Goal: Task Accomplishment & Management: Use online tool/utility

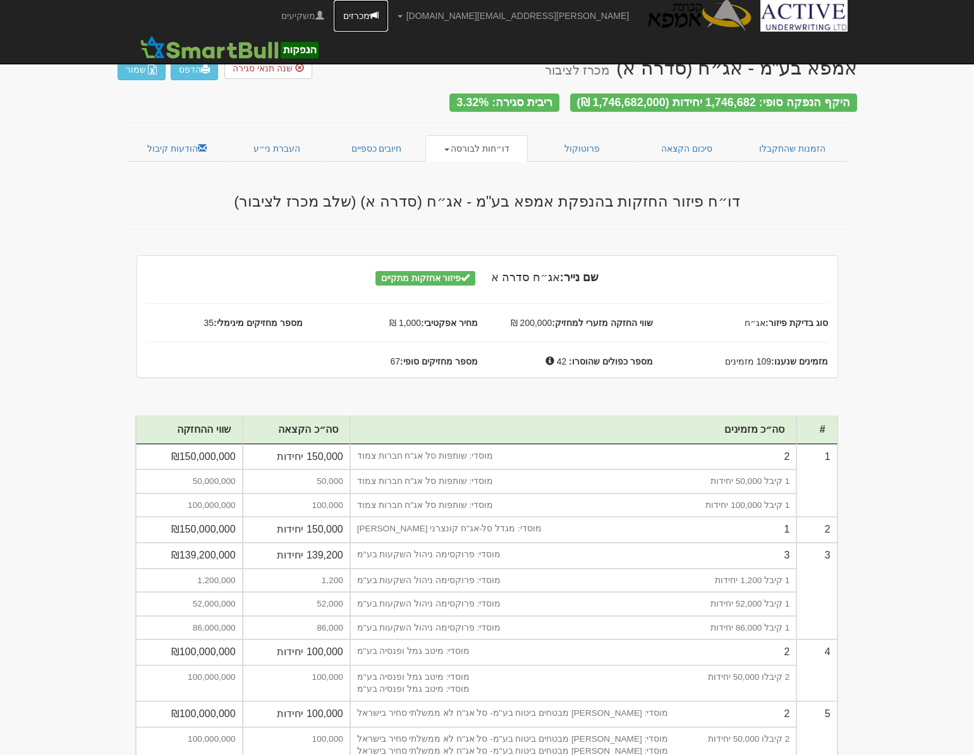
click at [388, 15] on link "מכרזים" at bounding box center [361, 16] width 54 height 32
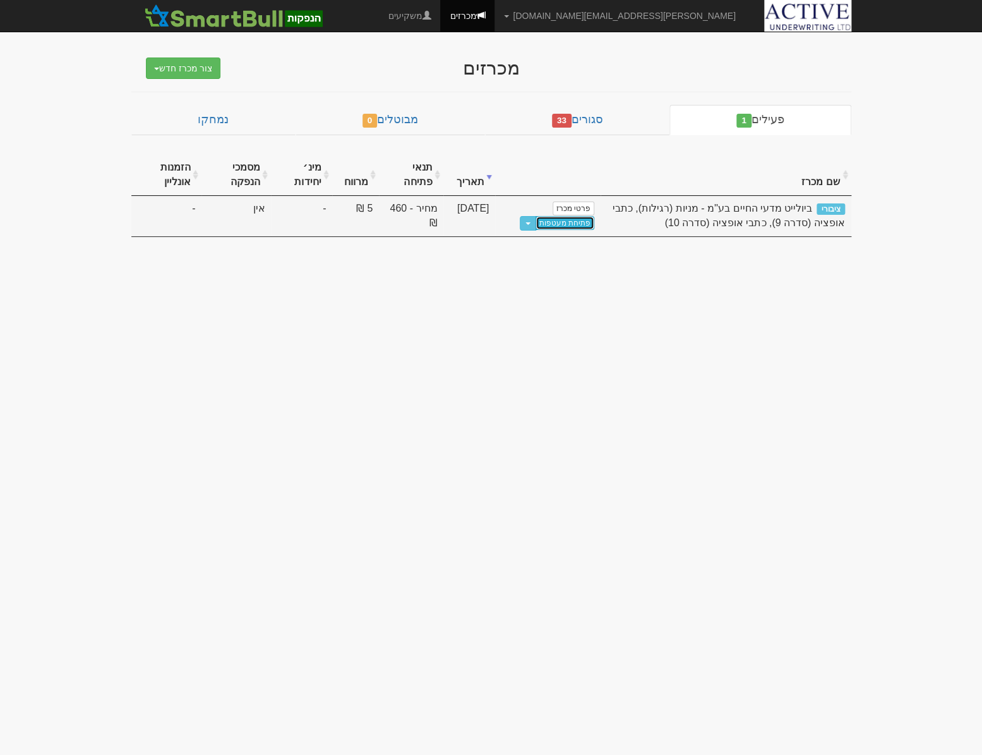
click at [568, 224] on link "פתיחת מעטפות" at bounding box center [565, 223] width 59 height 14
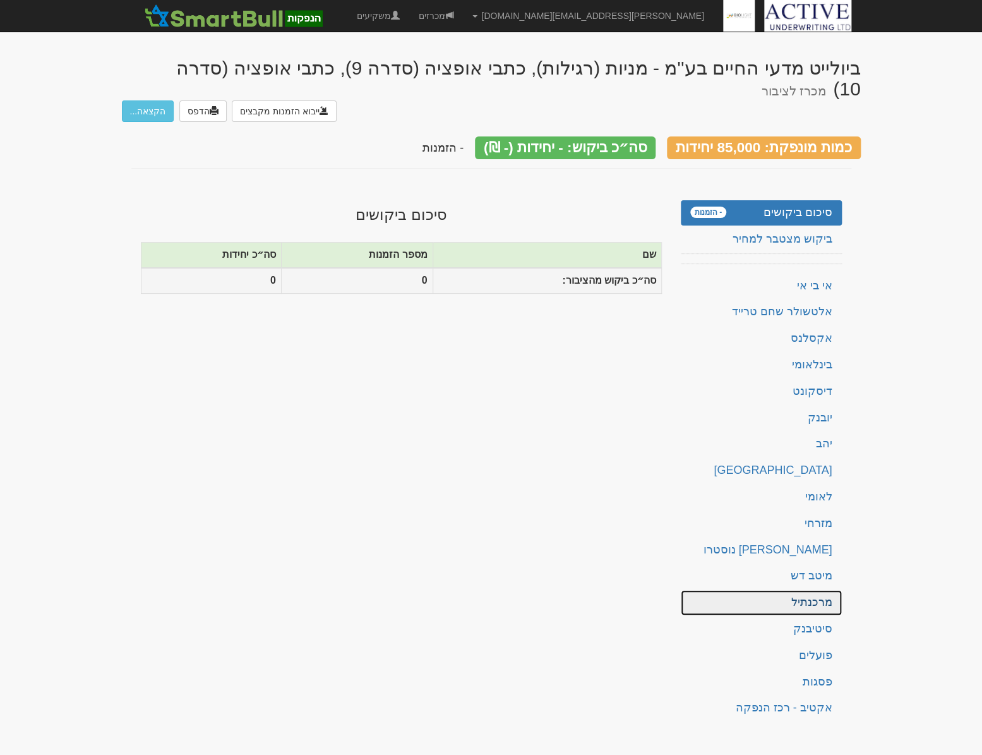
click at [827, 590] on link "מרכנתיל" at bounding box center [761, 602] width 161 height 25
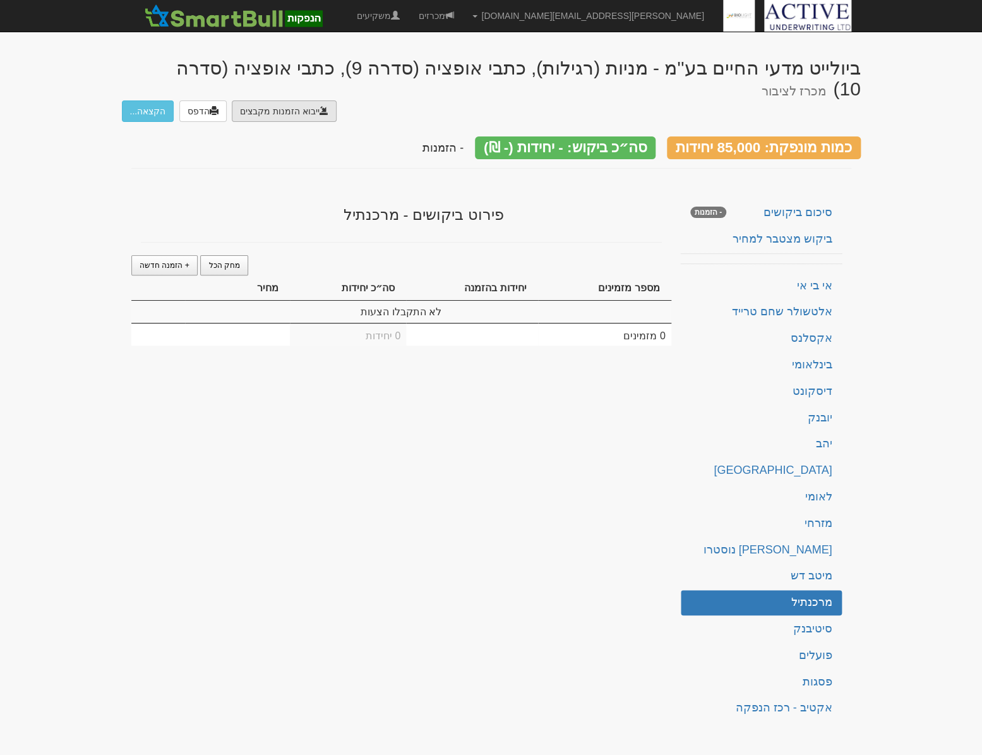
type input "C:\fakepath\קובץ מקודד.msg"
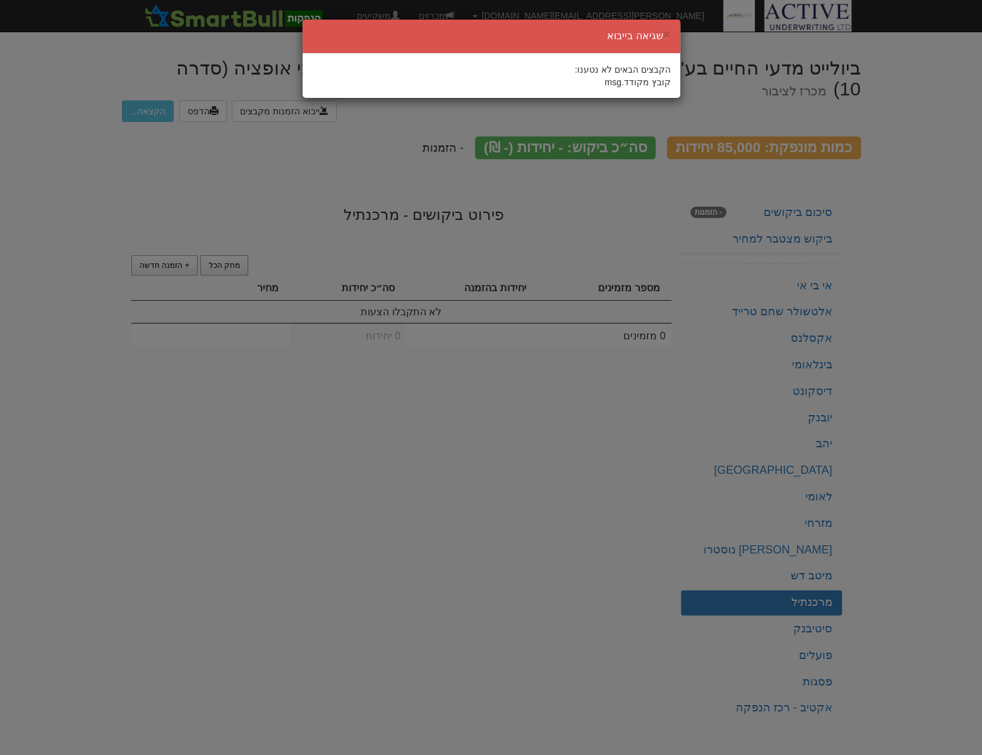
click at [494, 70] on div "הקבצים הבאים לא נטענו: קובץ מקודד.msg" at bounding box center [491, 75] width 359 height 25
click at [670, 34] on button "×" at bounding box center [667, 34] width 8 height 13
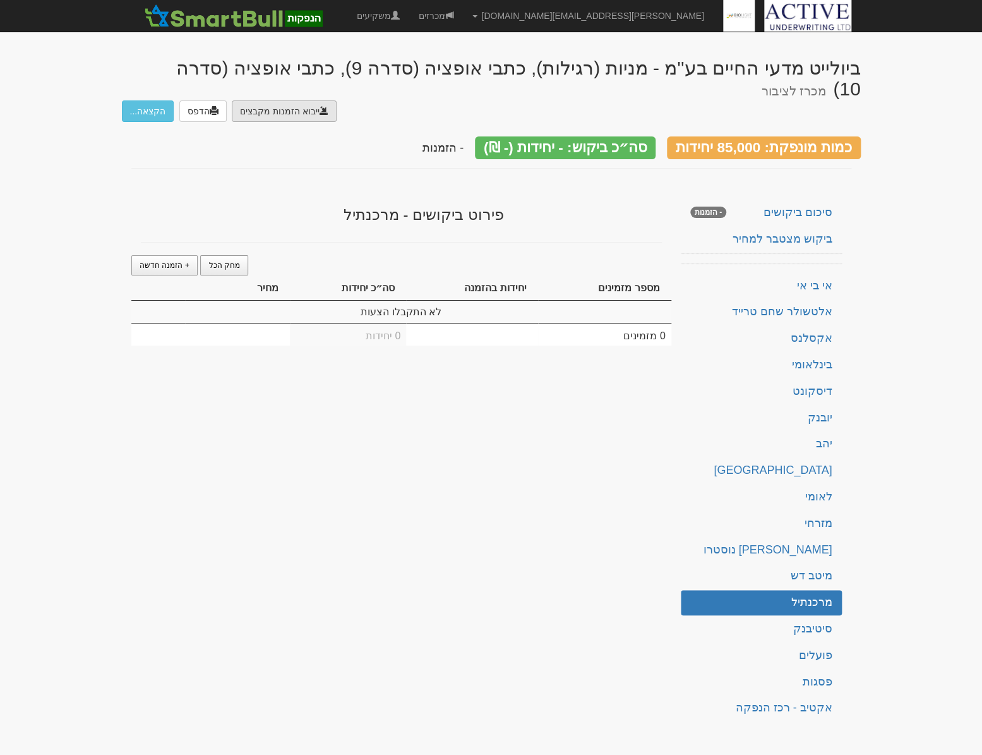
type input "C:\fakepath\br138119"
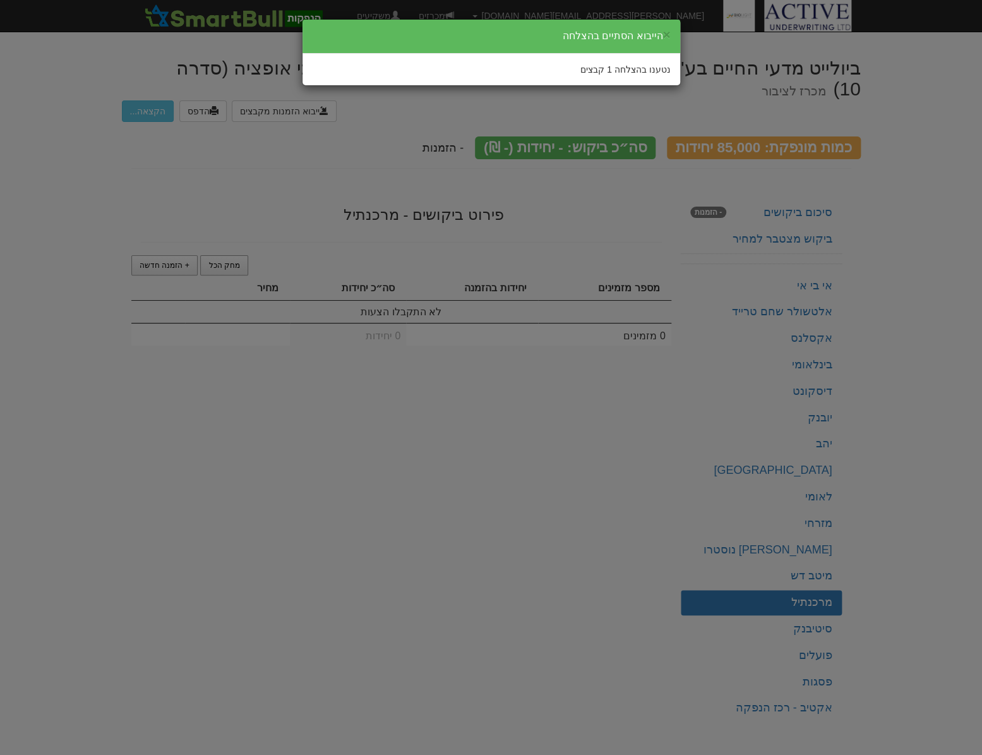
drag, startPoint x: 499, startPoint y: 236, endPoint x: 518, endPoint y: 222, distance: 23.9
click at [499, 236] on div "× הייבוא הסתיים בהצלחה נטענו בהצלחה 1 קבצים" at bounding box center [491, 377] width 982 height 755
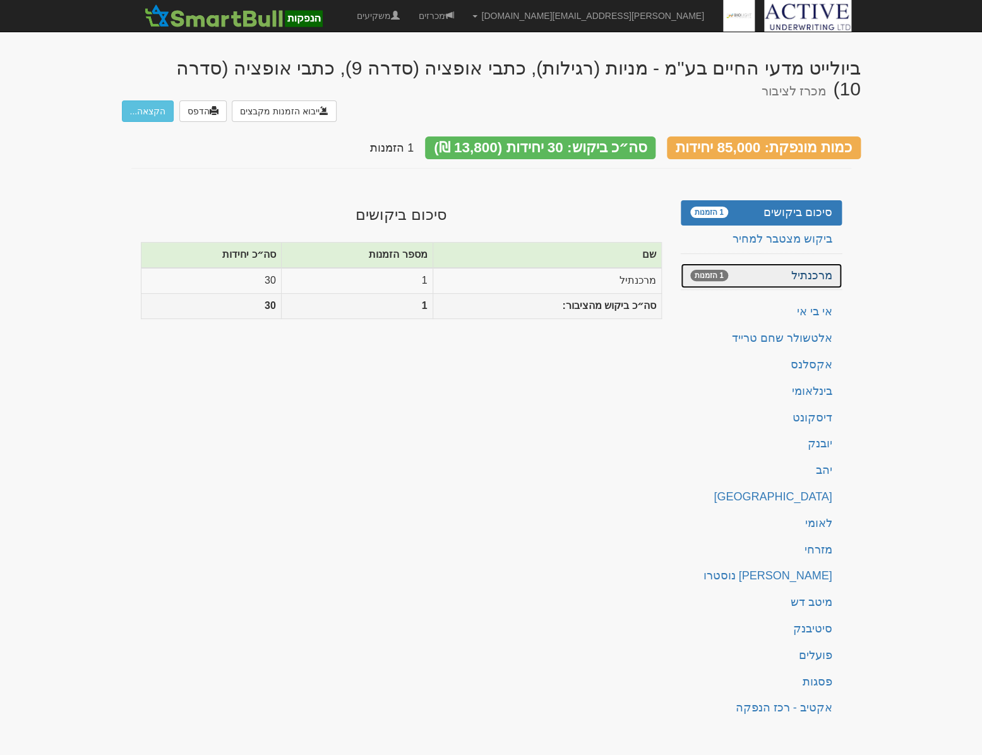
click at [802, 263] on link "מרכנתיל 1 הזמנות" at bounding box center [761, 275] width 161 height 25
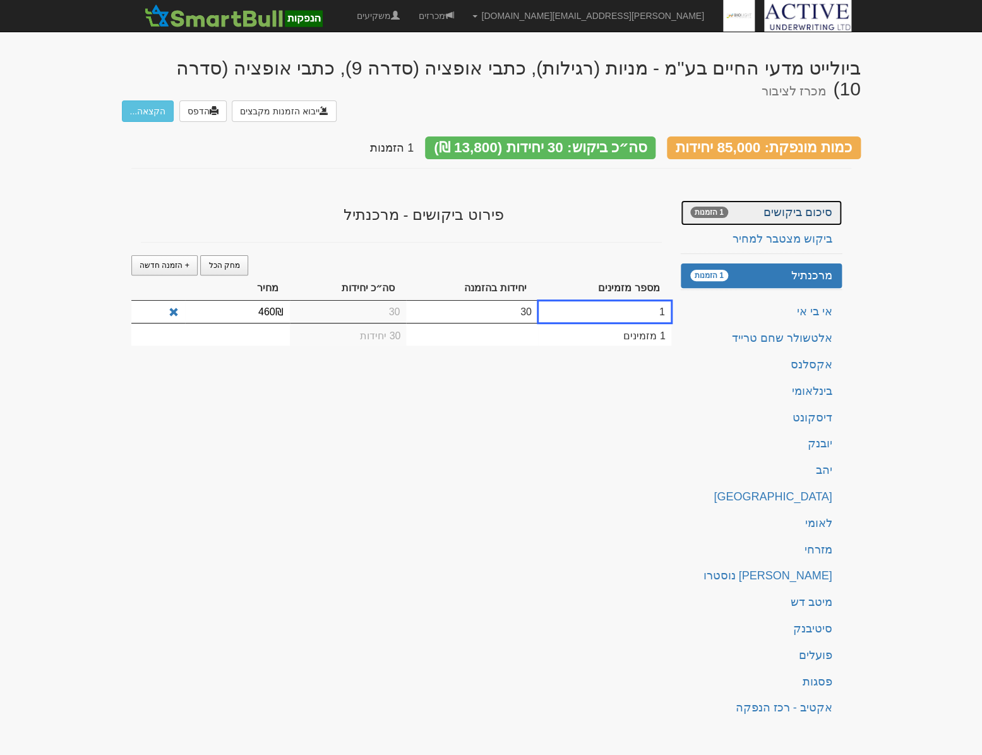
click at [812, 200] on link "סיכום ביקושים 1 הזמנות" at bounding box center [761, 212] width 161 height 25
